Goal: Information Seeking & Learning: Learn about a topic

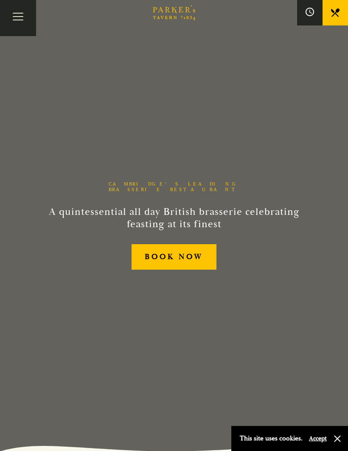
click at [195, 268] on link "BOOK NOW" at bounding box center [174, 257] width 85 height 26
click at [208, 262] on link "BOOK NOW" at bounding box center [174, 257] width 85 height 26
click at [33, 21] on button "Toggle navigation" at bounding box center [18, 18] width 36 height 36
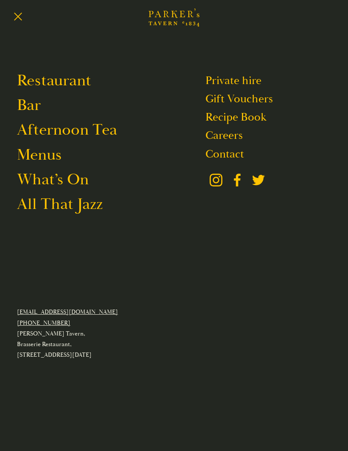
click at [35, 110] on link "Bar" at bounding box center [29, 105] width 24 height 20
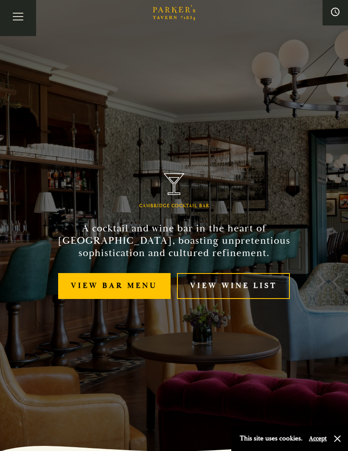
click at [141, 294] on link "View bar menu" at bounding box center [114, 286] width 113 height 26
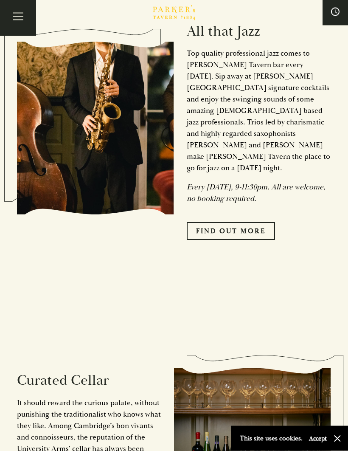
scroll to position [1337, 0]
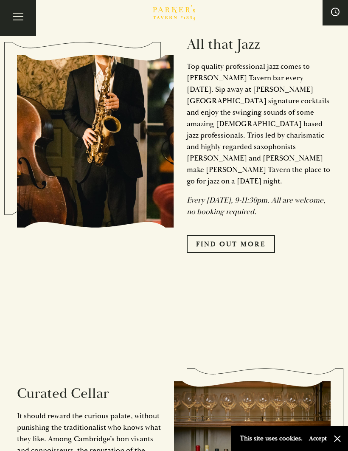
click at [233, 249] on link "Find Out More" at bounding box center [231, 244] width 88 height 18
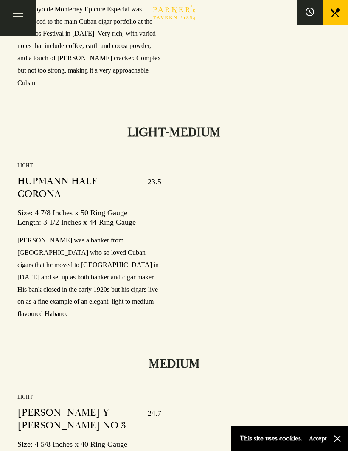
scroll to position [11781, 0]
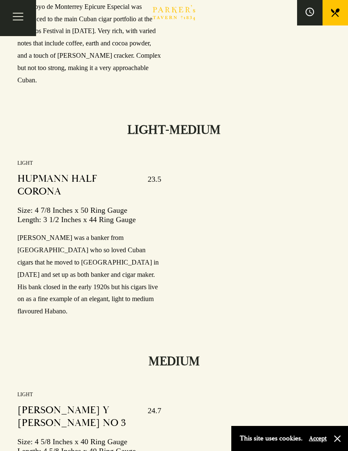
type input "Nicky"
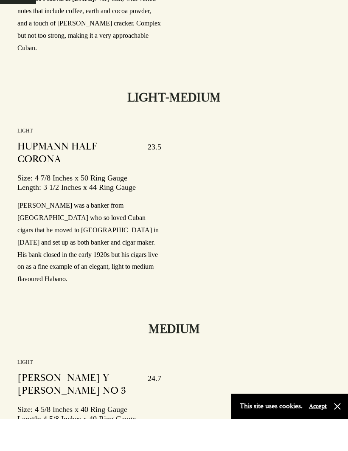
type input "m"
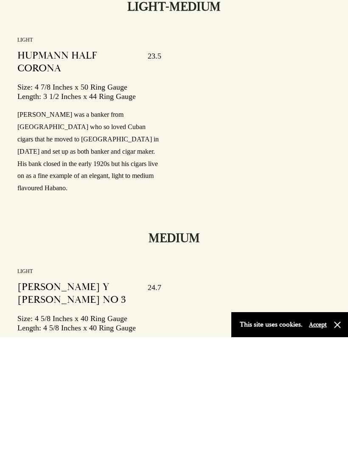
scroll to position [11791, 0]
type input "nicola4343@gmail.com"
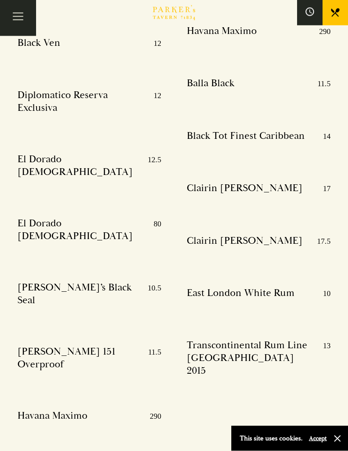
scroll to position [7140, 0]
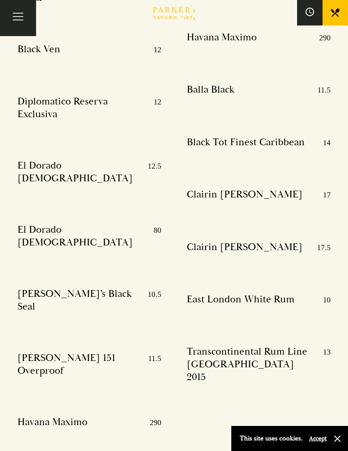
click at [308, 16] on icon at bounding box center [310, 12] width 8 height 8
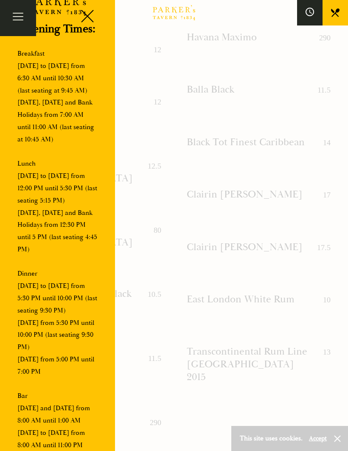
scroll to position [88, 0]
click at [338, 10] on icon at bounding box center [335, 12] width 8 height 8
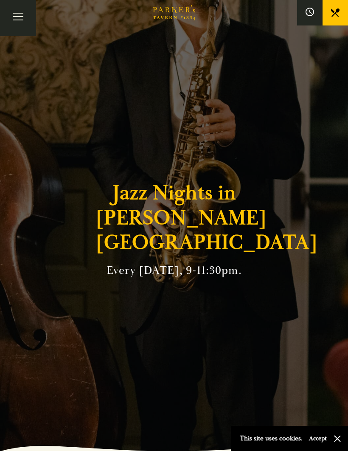
click at [23, 25] on button "Toggle navigation" at bounding box center [18, 18] width 36 height 36
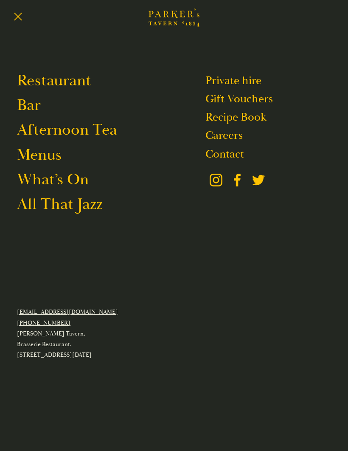
click at [248, 116] on link "Recipe Book" at bounding box center [236, 117] width 61 height 14
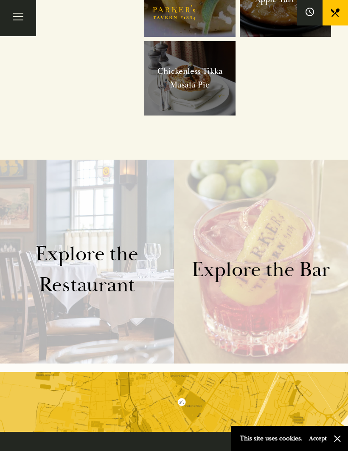
scroll to position [1595, 0]
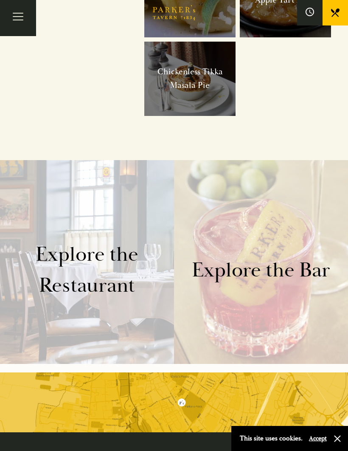
click at [103, 287] on h3 "Explore the Restaurant" at bounding box center [87, 271] width 157 height 62
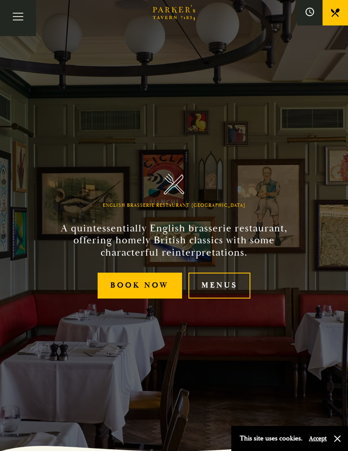
click at [23, 24] on button "Toggle navigation" at bounding box center [18, 18] width 36 height 36
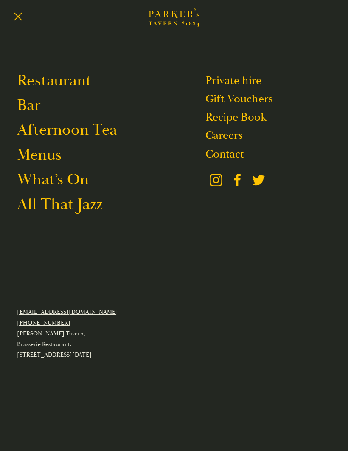
click at [60, 187] on link "What’s On" at bounding box center [53, 180] width 72 height 20
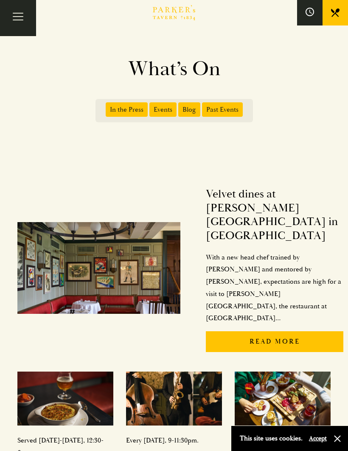
click at [294, 331] on p "Read More" at bounding box center [275, 341] width 138 height 21
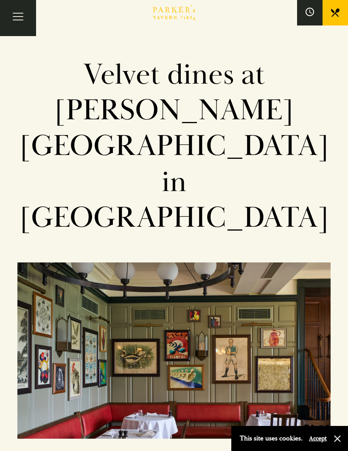
click at [24, 7] on button "Toggle navigation" at bounding box center [18, 18] width 36 height 36
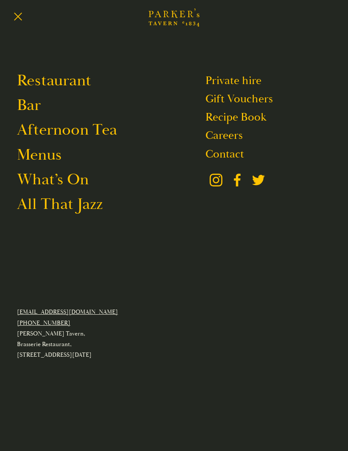
click at [51, 136] on link "Afternoon Tea" at bounding box center [67, 130] width 100 height 20
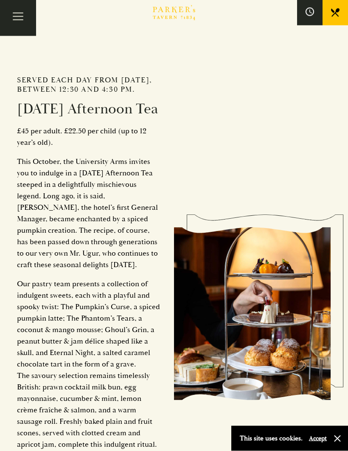
scroll to position [913, 0]
click at [12, 20] on button "Toggle navigation" at bounding box center [18, 18] width 36 height 36
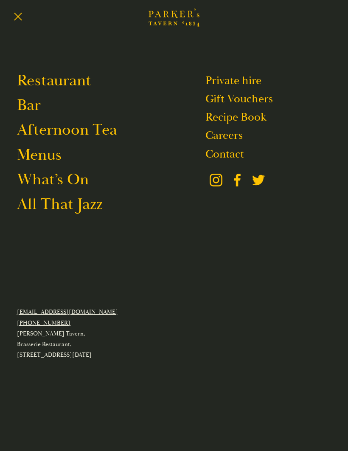
click at [28, 184] on link "What’s On" at bounding box center [53, 180] width 72 height 20
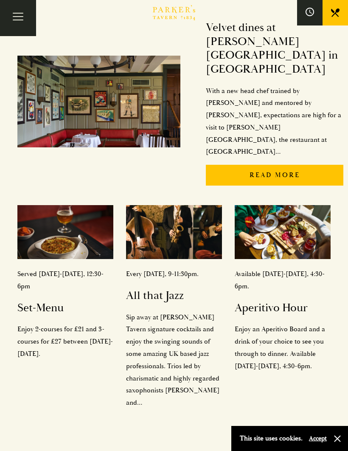
scroll to position [167, 0]
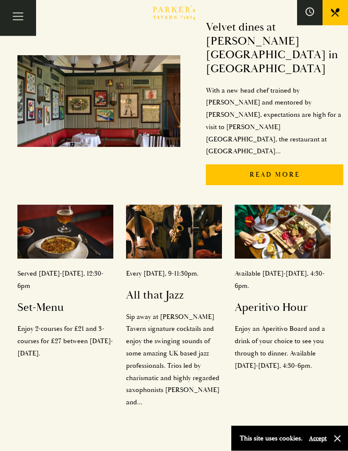
click at [306, 323] on p "Enjoy an Aperitivo Board and a drink of your choice to see you through to dinne…" at bounding box center [283, 347] width 96 height 49
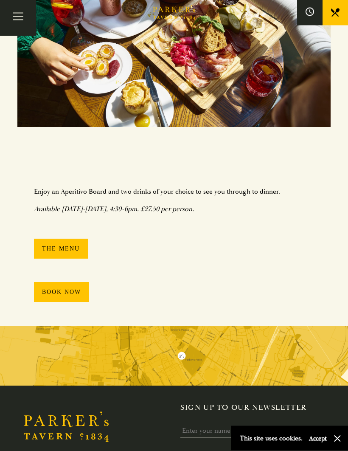
scroll to position [160, 0]
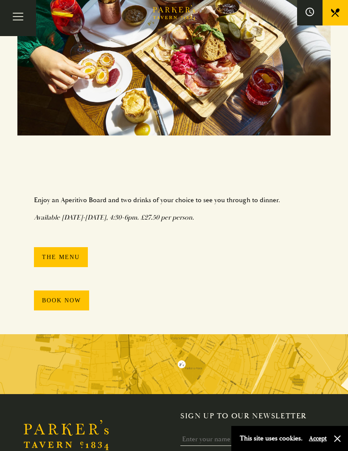
click at [63, 264] on link "The Menu" at bounding box center [61, 257] width 54 height 20
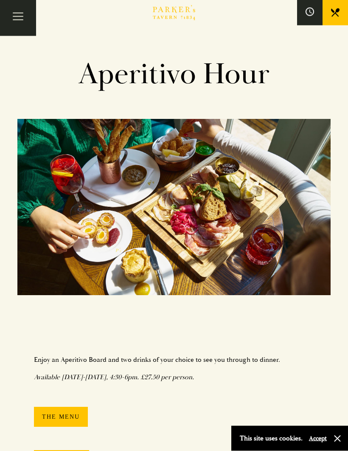
scroll to position [0, 0]
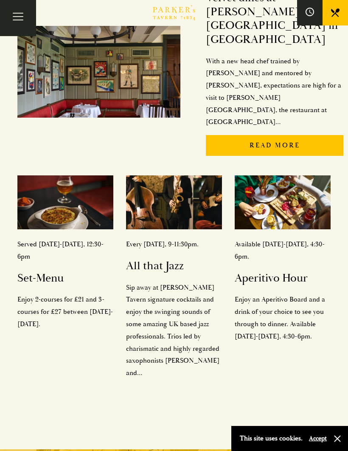
click at [65, 183] on img at bounding box center [65, 202] width 96 height 54
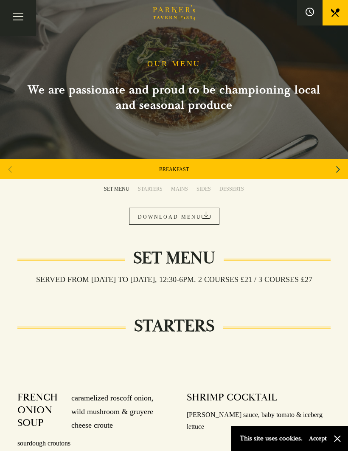
click at [152, 187] on div "STARTERS" at bounding box center [150, 189] width 25 height 7
click at [181, 168] on link "BREAKFAST" at bounding box center [174, 169] width 30 height 7
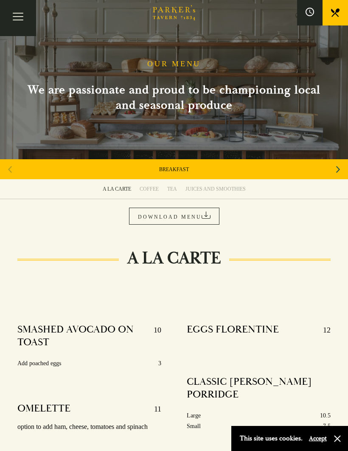
click at [25, 20] on button "Toggle navigation" at bounding box center [18, 18] width 36 height 36
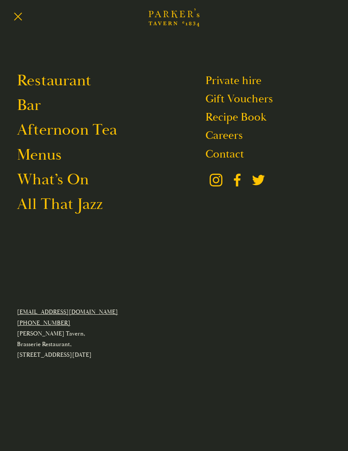
click at [246, 116] on link "Recipe Book" at bounding box center [236, 117] width 61 height 14
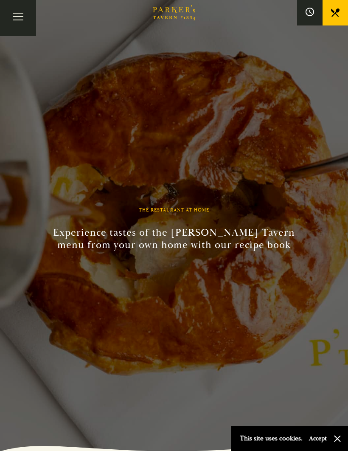
click at [27, 25] on button "Toggle navigation" at bounding box center [18, 18] width 36 height 36
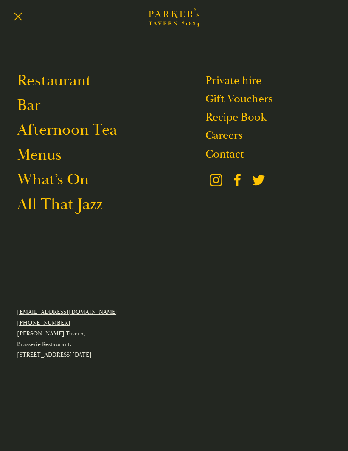
click at [45, 82] on link "Restaurant" at bounding box center [54, 81] width 74 height 20
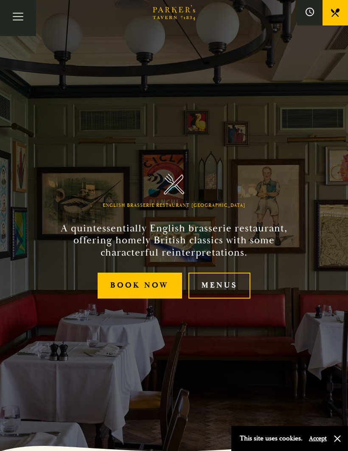
click at [219, 297] on link "Menus" at bounding box center [220, 286] width 62 height 26
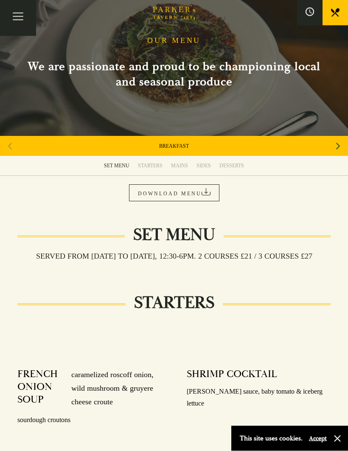
scroll to position [21, 0]
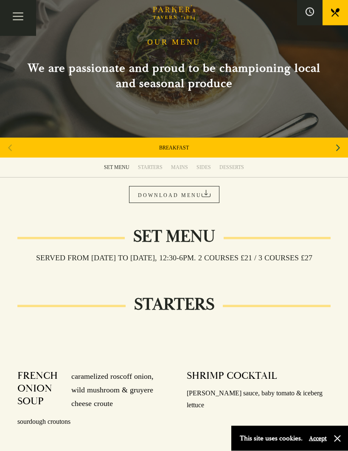
click at [178, 168] on div "MAINS" at bounding box center [179, 167] width 17 height 7
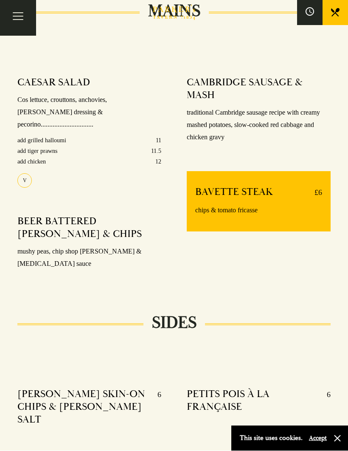
scroll to position [603, 0]
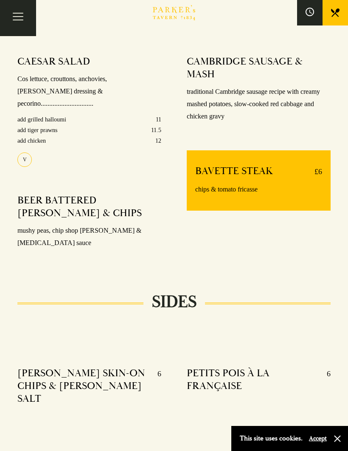
click at [21, 16] on button "Toggle navigation" at bounding box center [18, 18] width 36 height 36
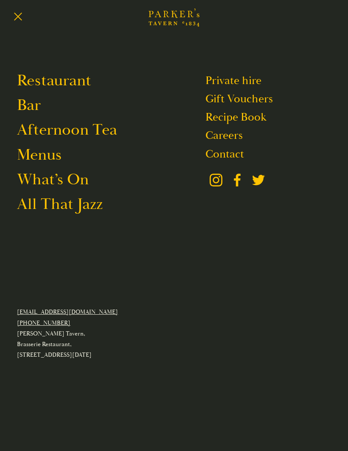
click at [40, 157] on link "Menus" at bounding box center [39, 155] width 45 height 20
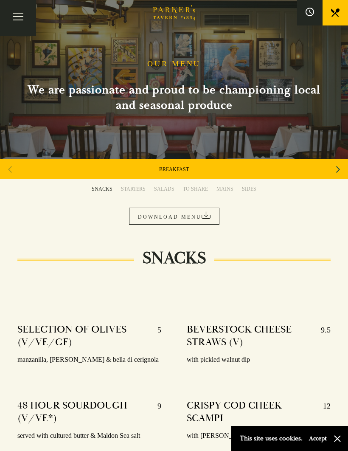
click at [27, 19] on button "Toggle navigation" at bounding box center [18, 18] width 36 height 36
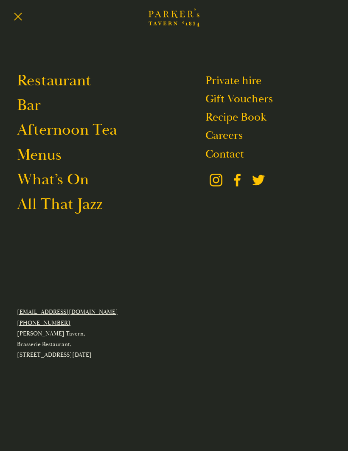
click at [34, 107] on link "Bar" at bounding box center [29, 105] width 24 height 20
